Goal: Task Accomplishment & Management: Use online tool/utility

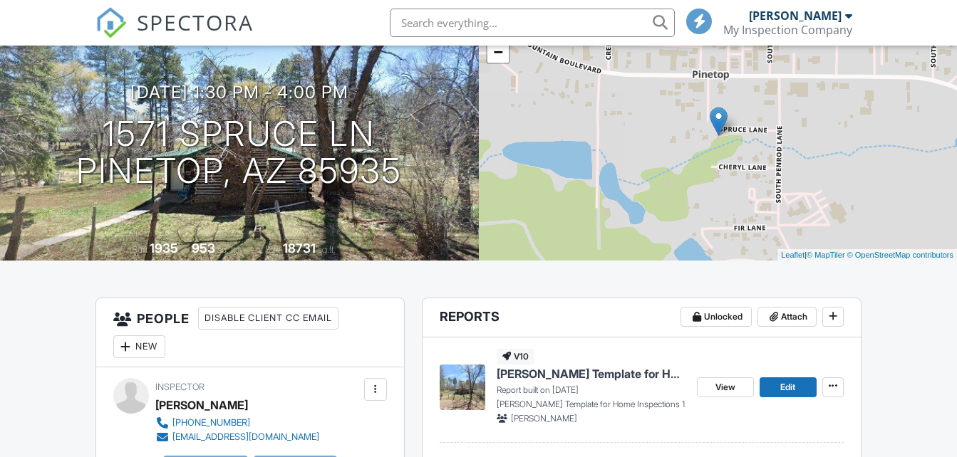
scroll to position [214, 0]
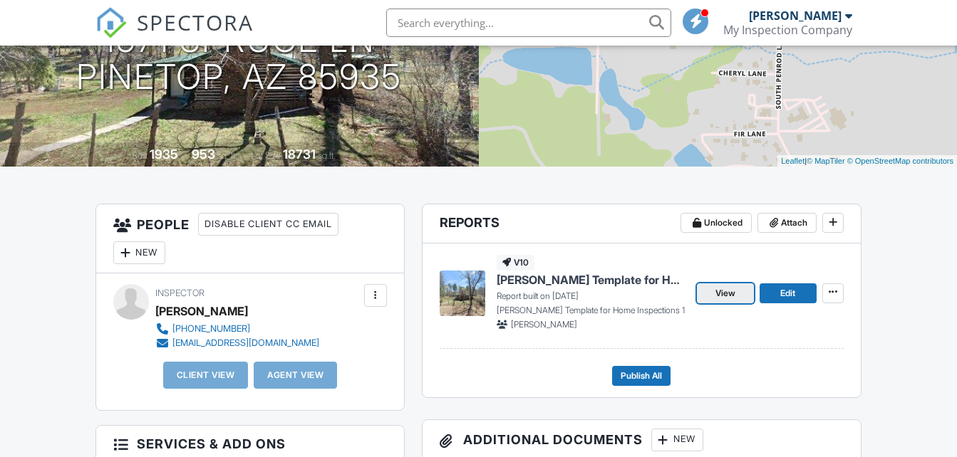
click at [726, 293] on span "View" at bounding box center [725, 293] width 20 height 14
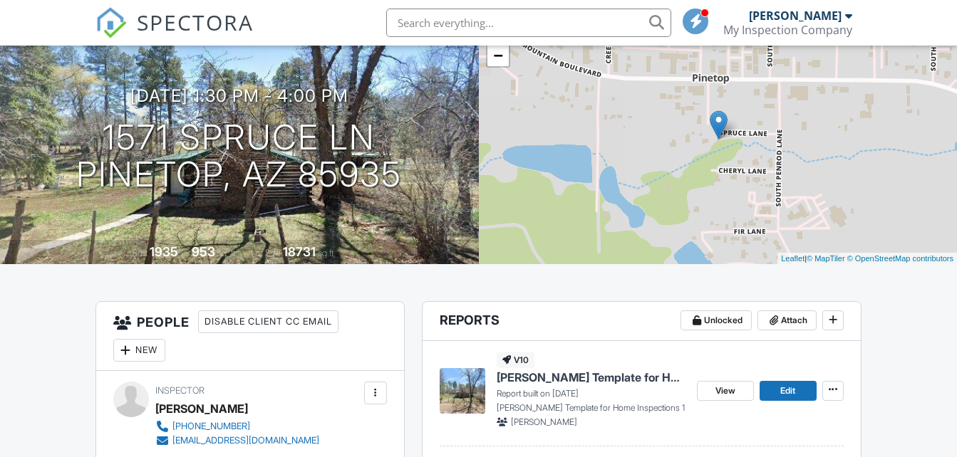
scroll to position [214, 0]
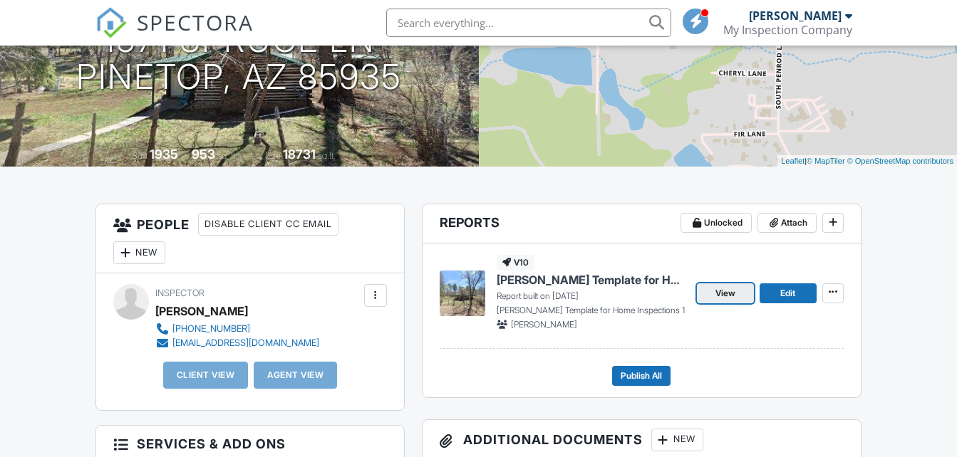
click at [725, 295] on span "View" at bounding box center [725, 293] width 20 height 14
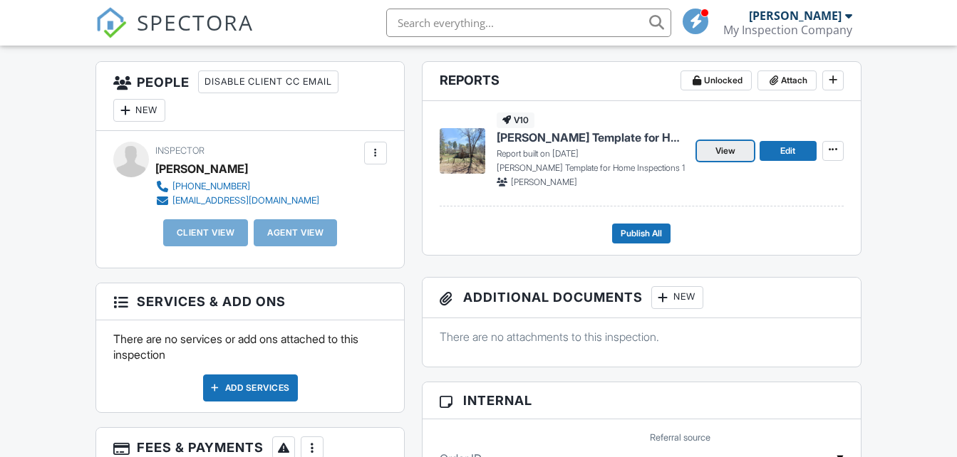
click at [725, 150] on span "View" at bounding box center [725, 151] width 20 height 14
